Goal: Navigation & Orientation: Find specific page/section

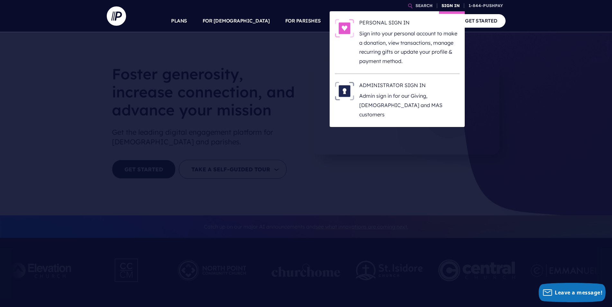
click at [454, 6] on link "SIGN IN" at bounding box center [450, 5] width 23 height 11
click at [414, 92] on p "Admin sign in for our Giving, [DEMOGRAPHIC_DATA] and MAS customers" at bounding box center [409, 105] width 100 height 28
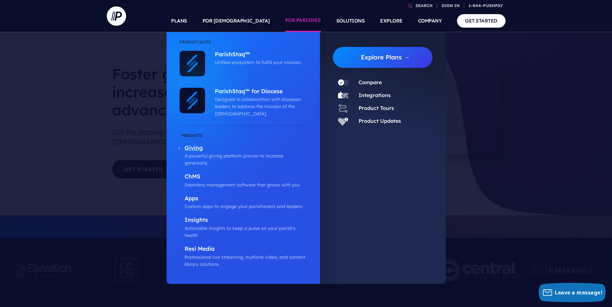
click at [201, 148] on p "Giving" at bounding box center [246, 148] width 123 height 8
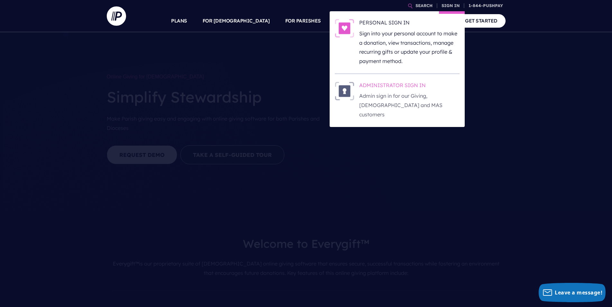
click at [401, 86] on h6 "ADMINISTRATOR SIGN IN" at bounding box center [409, 87] width 100 height 10
